Goal: Task Accomplishment & Management: Use online tool/utility

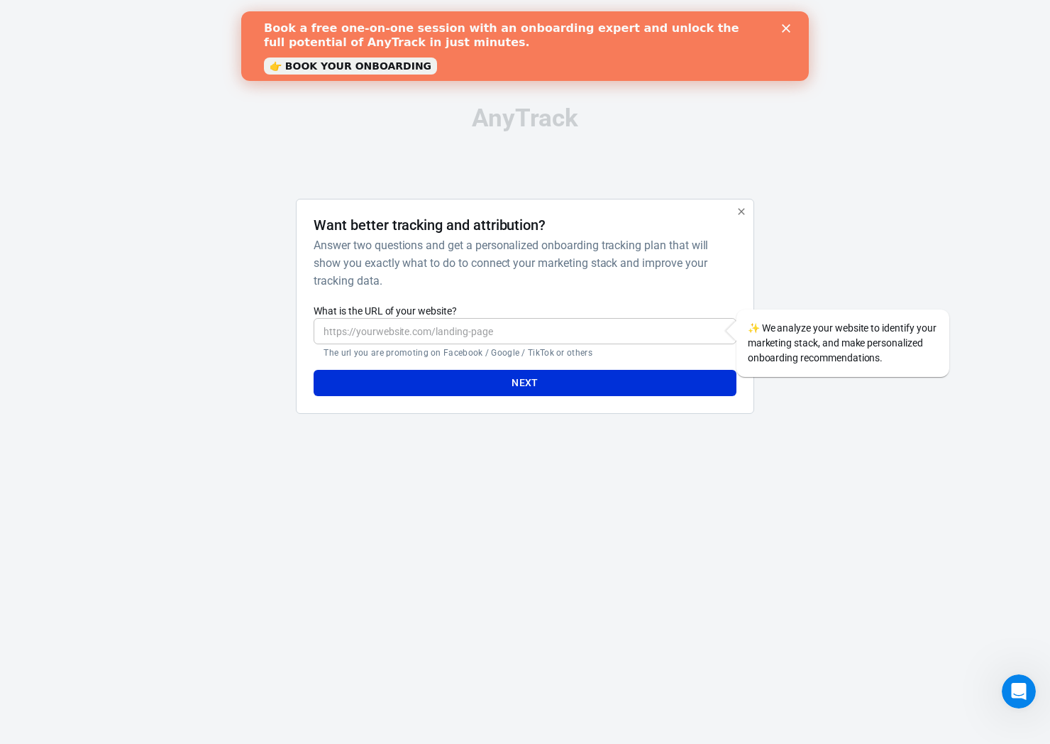
click at [563, 344] on div "​ The url you are promoting on Facebook / Google / TikTok or others" at bounding box center [525, 338] width 422 height 40
click at [561, 339] on input "What is the URL of your website?" at bounding box center [525, 331] width 422 height 26
type input "[DOMAIN_NAME]"
click at [540, 374] on button "Next" at bounding box center [525, 383] width 422 height 26
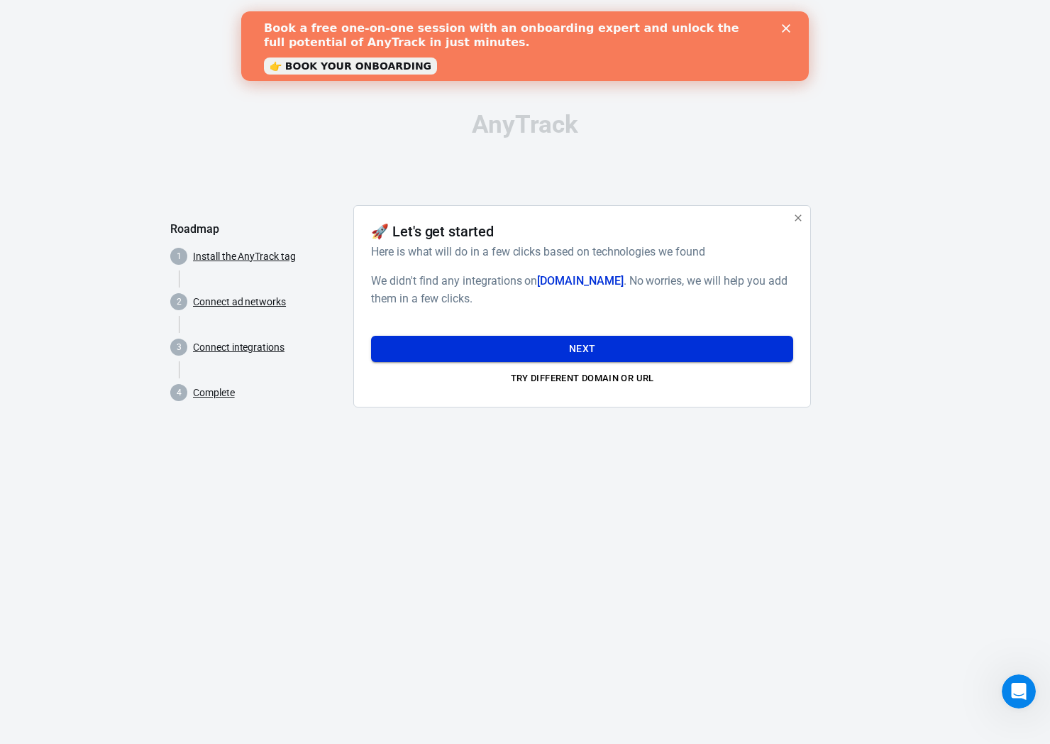
click at [665, 356] on button "Next" at bounding box center [582, 349] width 422 height 26
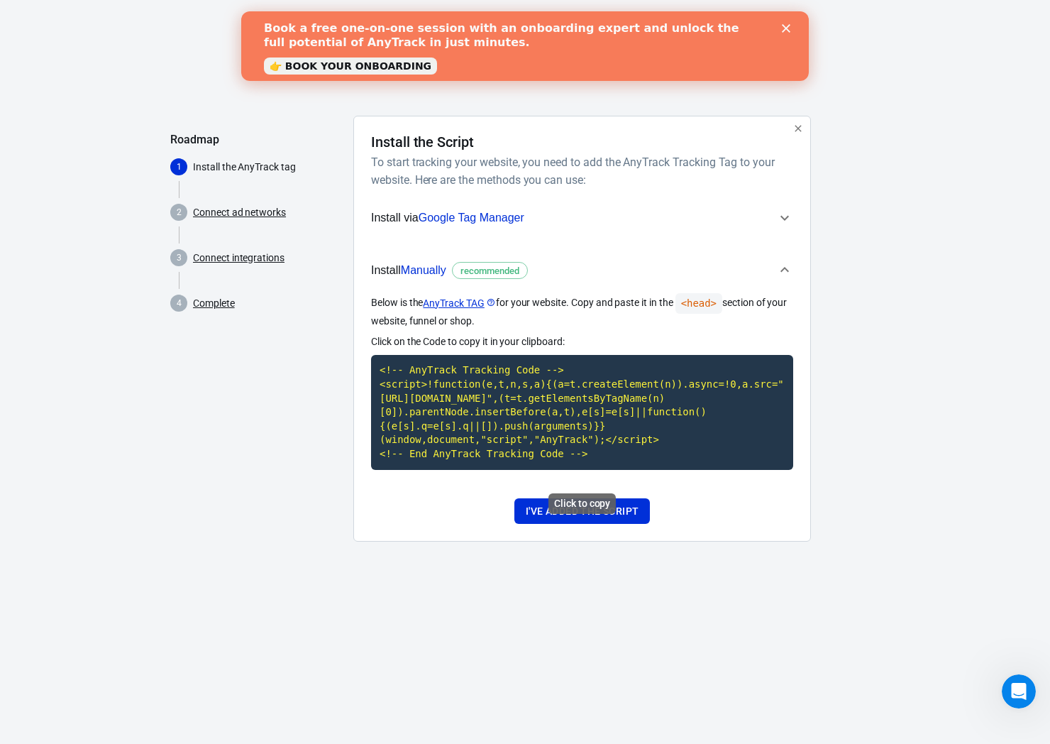
click at [557, 449] on code "<!-- AnyTrack Tracking Code --> <script>!function(e,t,n,s,a){(a=t.createElement…" at bounding box center [582, 412] width 422 height 114
click at [497, 428] on code "<!-- AnyTrack Tracking Code --> <script>!function(e,t,n,s,a){(a=t.createElement…" at bounding box center [582, 412] width 422 height 114
click at [630, 517] on button "I've added the script" at bounding box center [583, 511] width 136 height 26
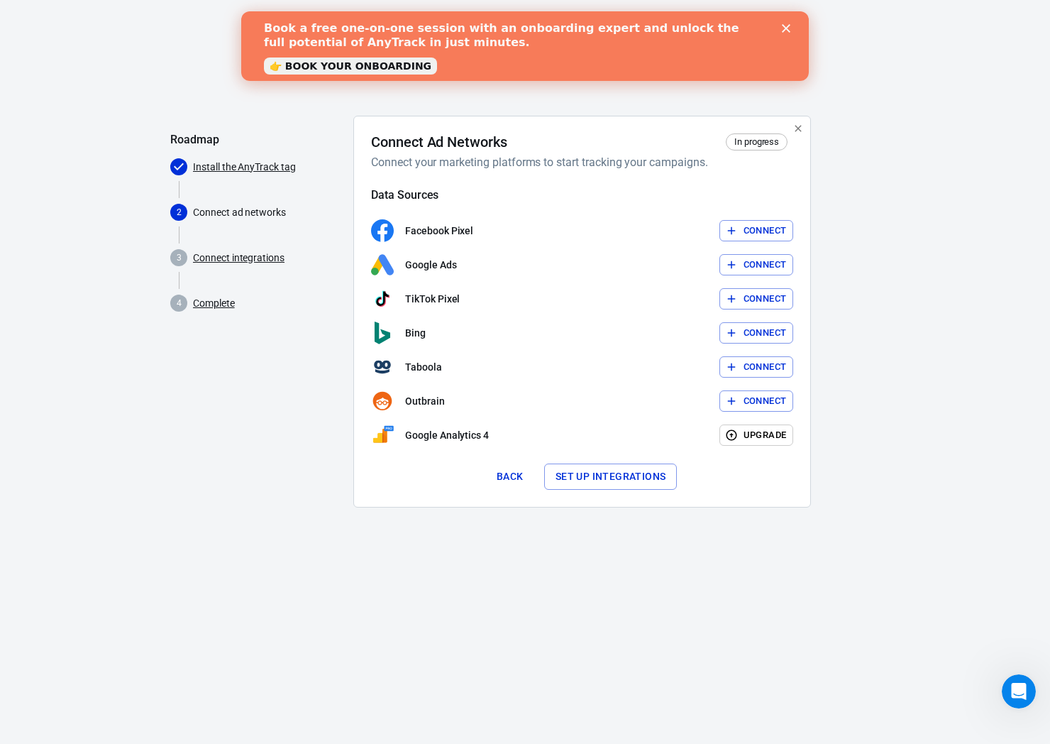
click at [738, 265] on button "Connect" at bounding box center [757, 265] width 75 height 22
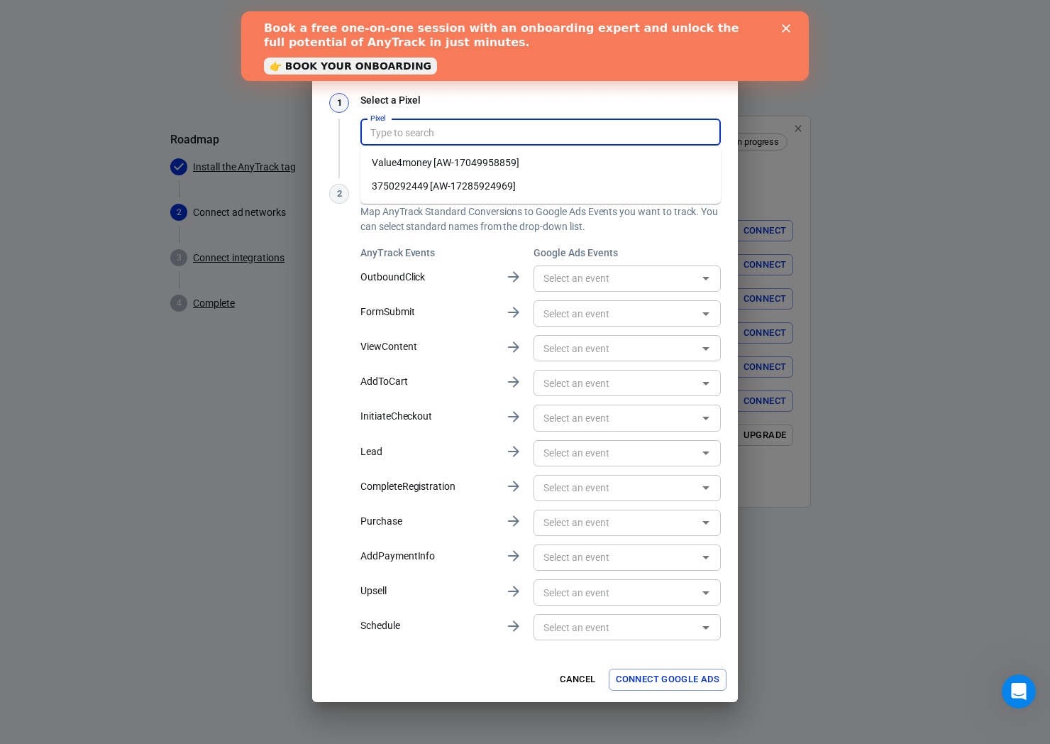
click at [515, 139] on input "Pixel" at bounding box center [540, 132] width 350 height 18
click at [539, 106] on h3 "Select a Pixel" at bounding box center [541, 100] width 361 height 15
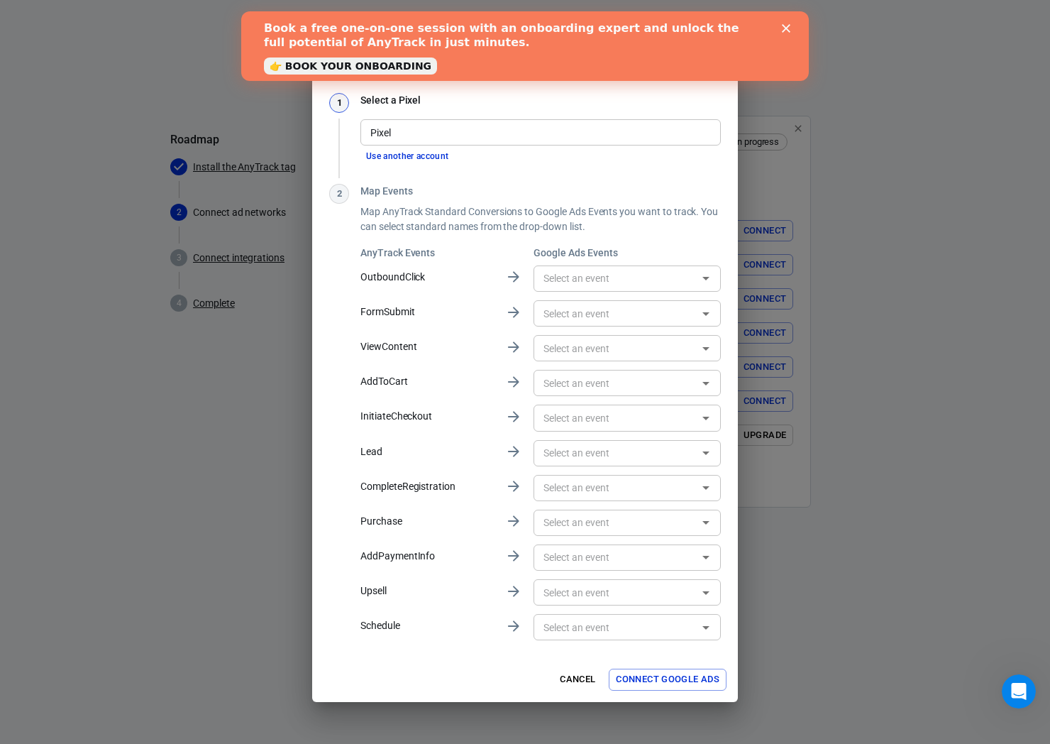
click at [530, 137] on input "Pixel" at bounding box center [540, 132] width 350 height 18
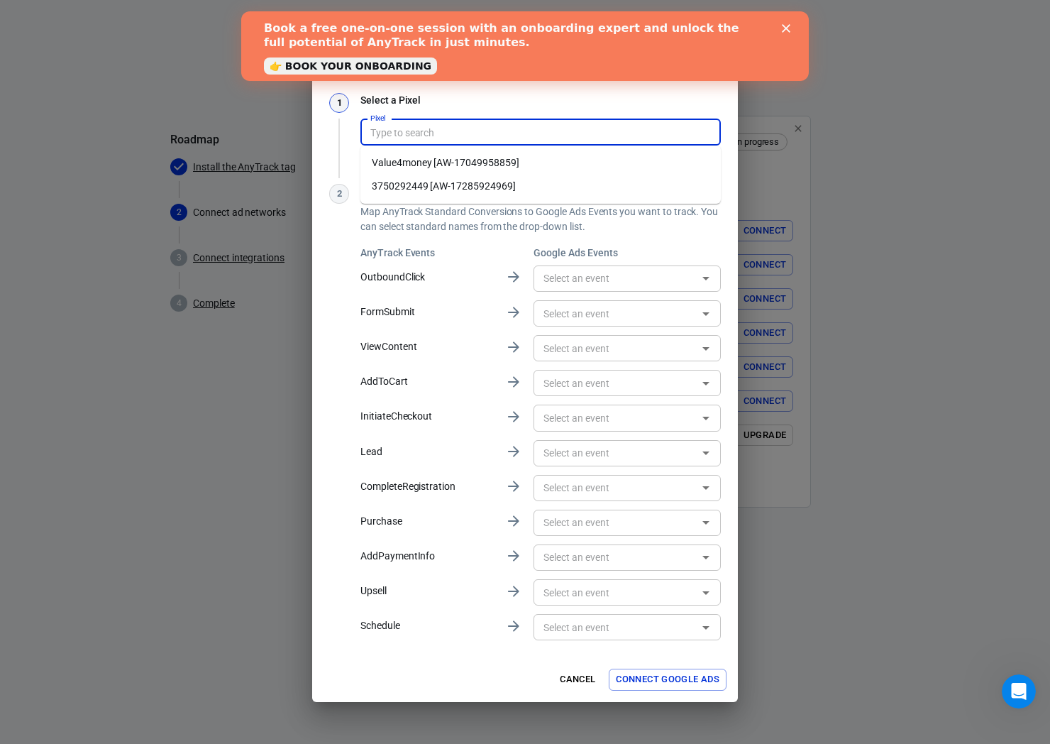
click at [568, 89] on h2 "Select a data source for Google Ads" at bounding box center [525, 67] width 426 height 51
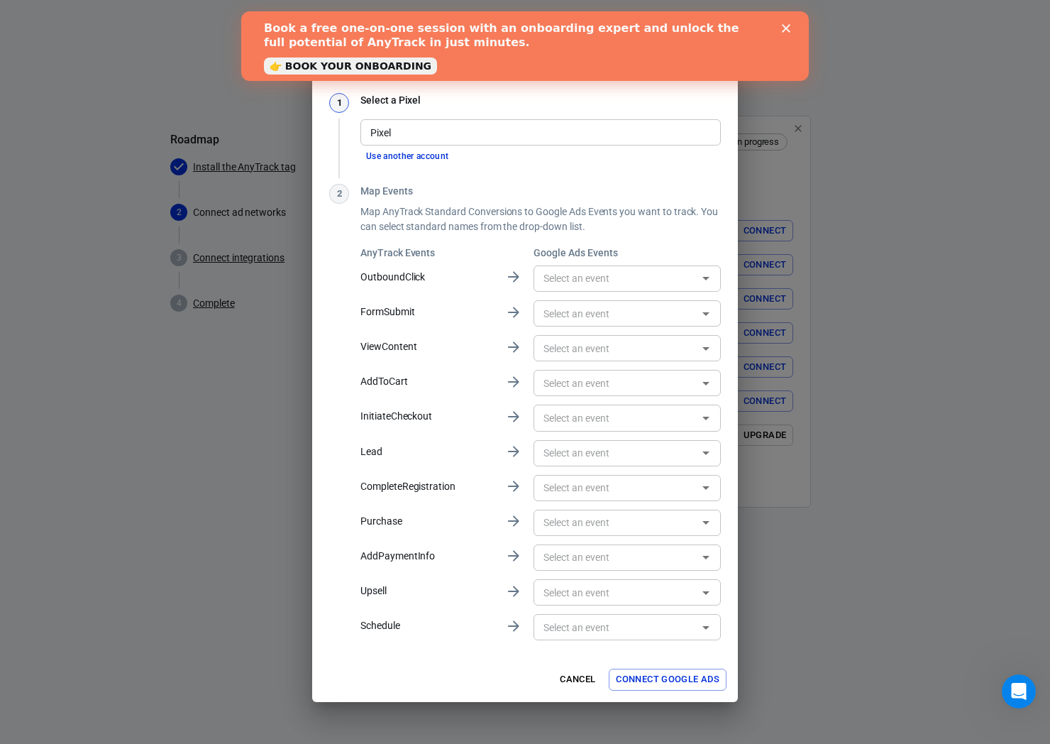
click at [555, 130] on input "Pixel" at bounding box center [540, 132] width 350 height 18
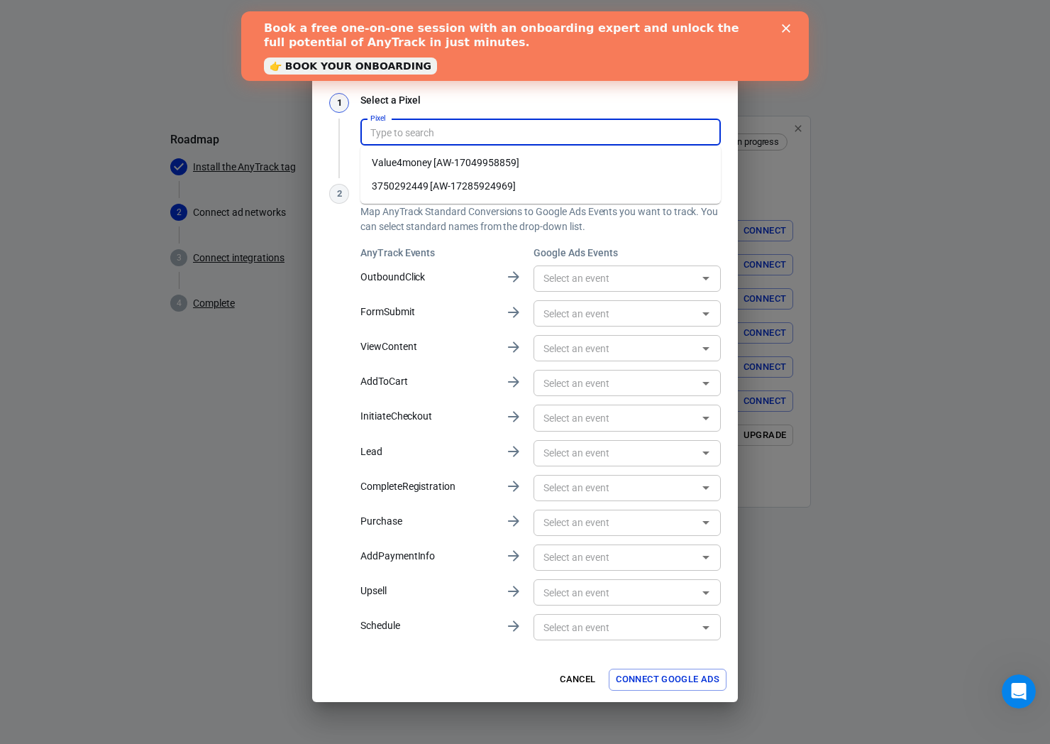
click at [547, 160] on li "Value4money [AW-17049958859]" at bounding box center [541, 162] width 361 height 23
type input "Value4money [AW-17049958859]"
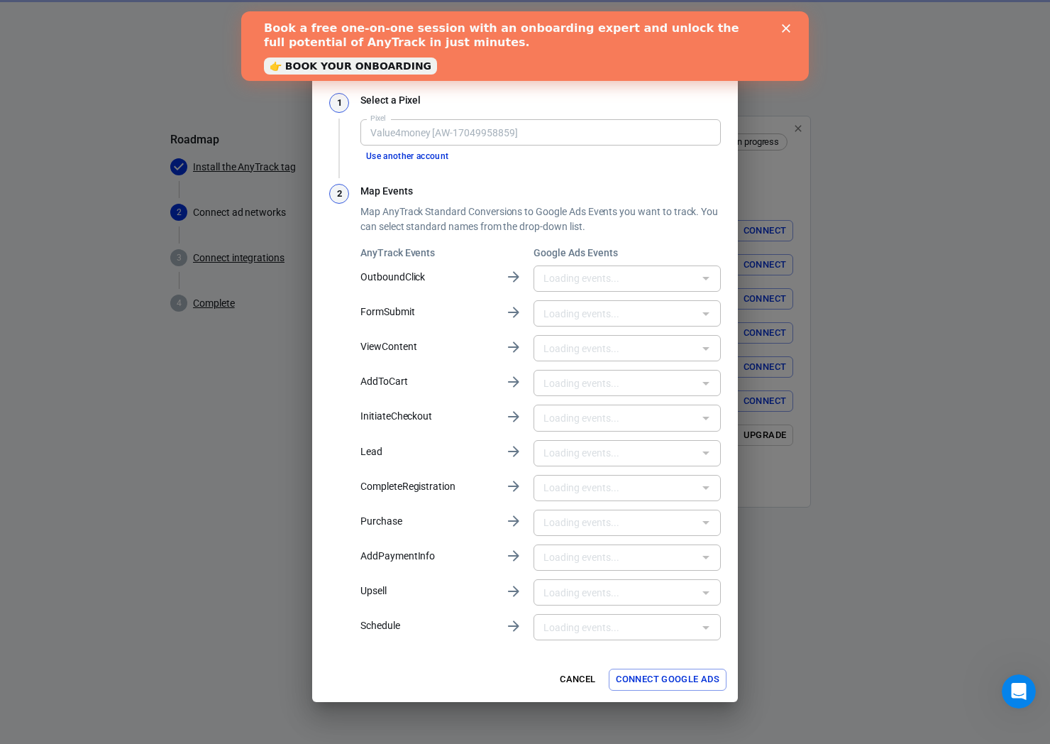
type input "value4money [QrSlCIyF-80aEMvzhsI_]"
type input "Tag [PERSON_NAME] G [mN-jCI7Gs-8aEMvzhsI_]"
type input "Value4money [4EILCJXn-s0aEMvzhsI_]"
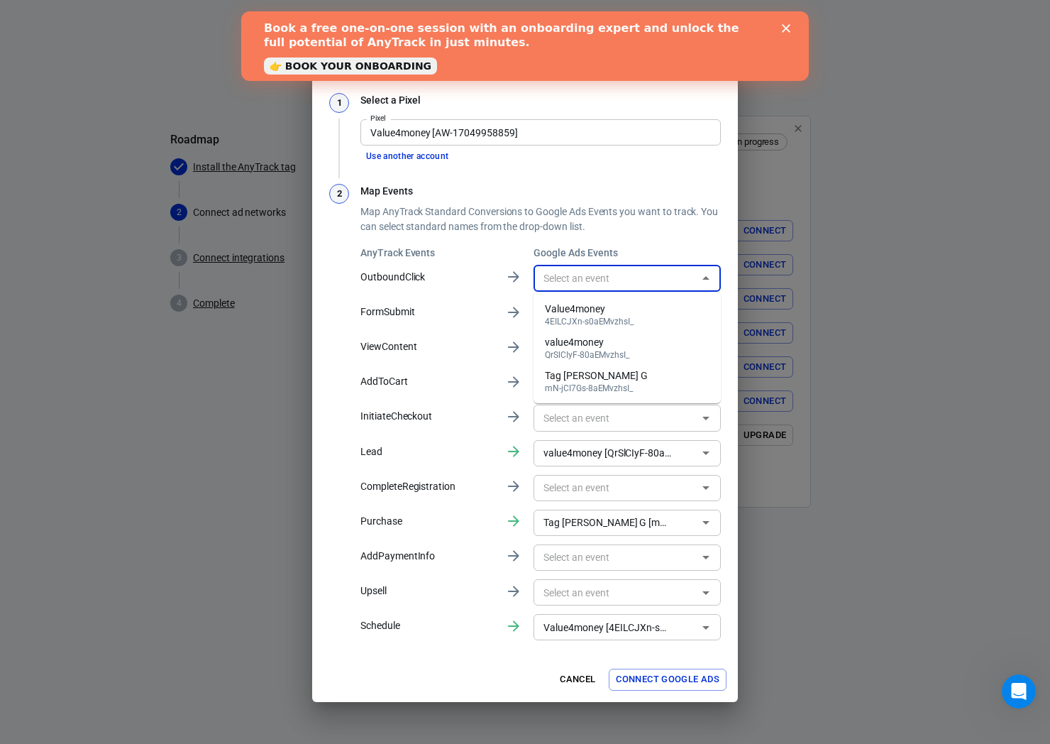
click at [590, 275] on input "text" at bounding box center [615, 279] width 155 height 18
click at [661, 228] on p "Map AnyTrack Standard Conversions to Google Ads Events you want to track. You c…" at bounding box center [541, 219] width 361 height 30
click at [407, 74] on link "👉 BOOK YOUR ONBOARDING" at bounding box center [350, 65] width 173 height 17
